Goal: Navigation & Orientation: Go to known website

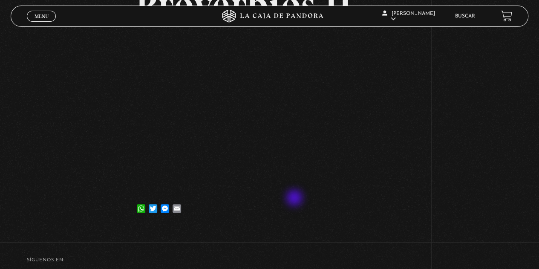
scroll to position [43, 0]
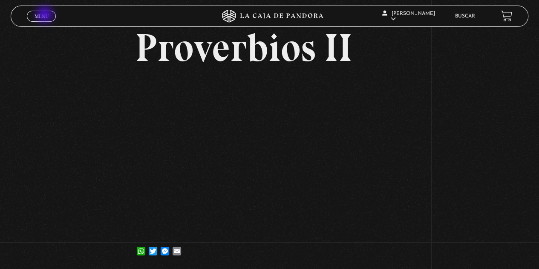
click at [46, 15] on span "Menu" at bounding box center [42, 16] width 14 height 5
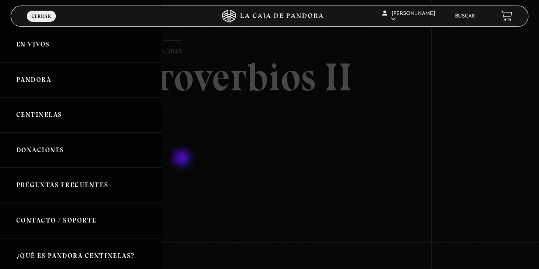
scroll to position [0, 0]
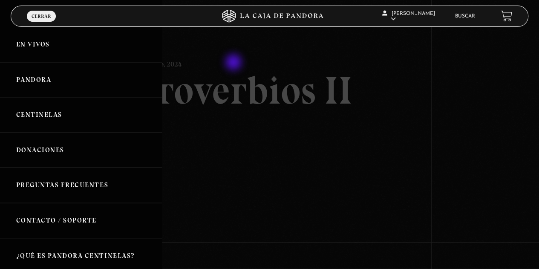
click at [234, 63] on div at bounding box center [269, 134] width 539 height 269
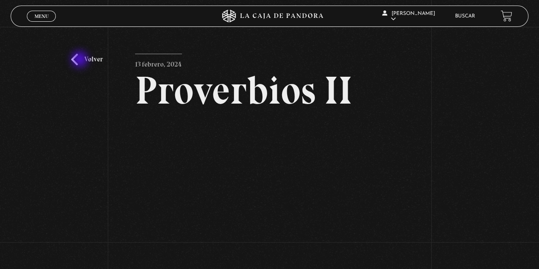
click at [81, 60] on link "Volver" at bounding box center [87, 60] width 32 height 12
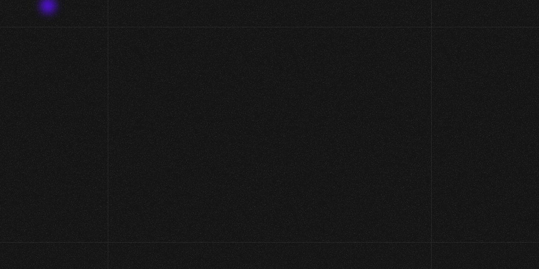
scroll to position [94, 0]
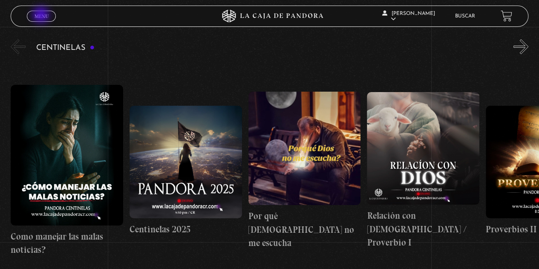
click at [42, 16] on span "Menu" at bounding box center [42, 16] width 14 height 5
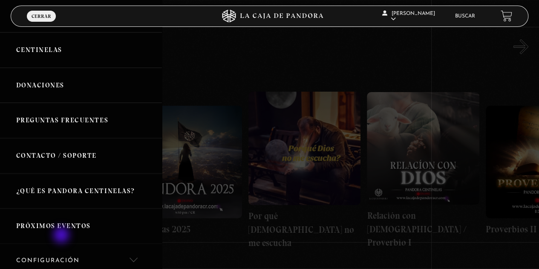
scroll to position [201, 0]
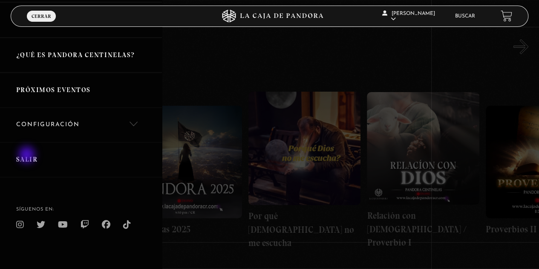
click at [28, 156] on link "Salir" at bounding box center [81, 159] width 162 height 35
